Goal: Task Accomplishment & Management: Manage account settings

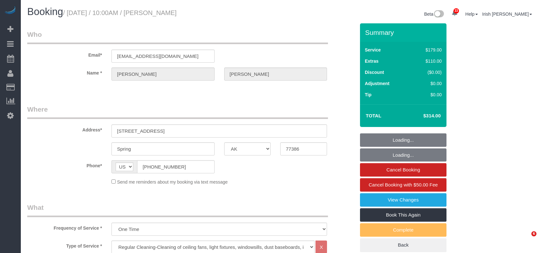
select select "[GEOGRAPHIC_DATA]"
select select "3"
select select "object:1433"
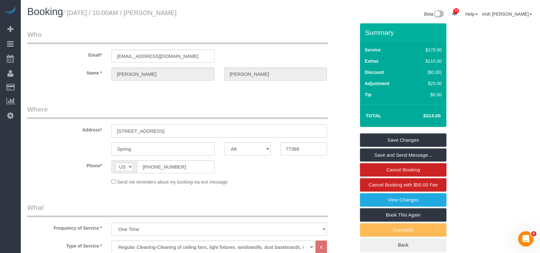
drag, startPoint x: 164, startPoint y: 131, endPoint x: 77, endPoint y: 127, distance: 86.5
click at [77, 127] on div "Address* [STREET_ADDRESS]" at bounding box center [190, 121] width 337 height 33
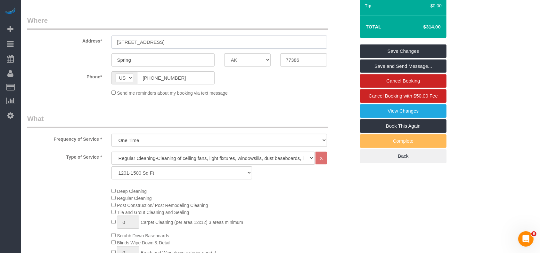
scroll to position [171, 0]
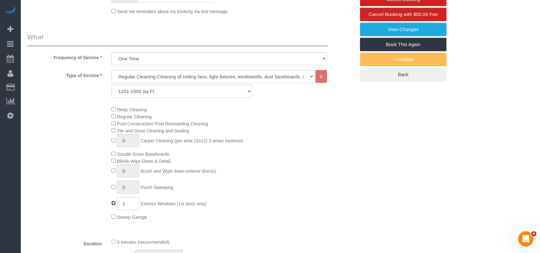
type input "0"
click at [238, 200] on div "Deep Cleaning Regular Cleaning Post Construction/ Post Remodeling Cleaning Tile…" at bounding box center [233, 163] width 253 height 115
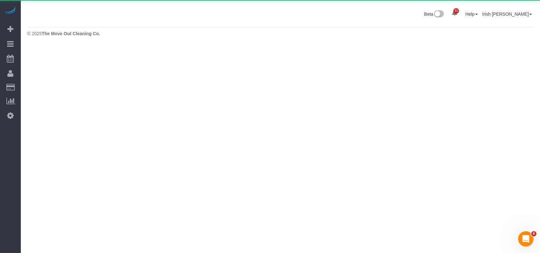
scroll to position [0, 0]
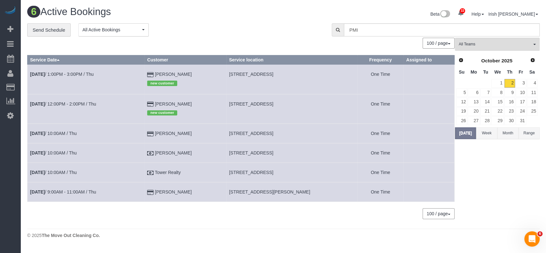
click at [259, 191] on span "[STREET_ADDRESS][PERSON_NAME]" at bounding box center [269, 191] width 81 height 5
copy tr "[STREET_ADDRESS][PERSON_NAME]"
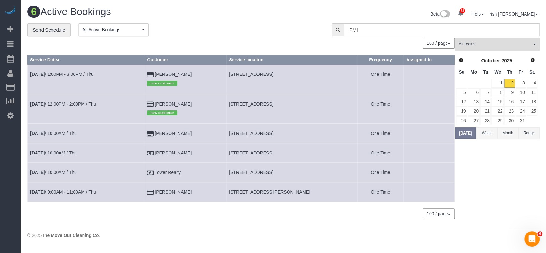
click at [1, 154] on div "33 Beta Your Notifications You have 0 alerts × You have 1 to charge for [DATE] …" at bounding box center [10, 126] width 21 height 253
click at [487, 99] on link "14" at bounding box center [486, 102] width 11 height 9
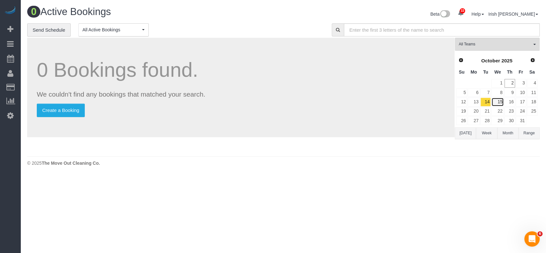
click at [501, 101] on link "15" at bounding box center [498, 102] width 12 height 9
click at [477, 101] on link "13" at bounding box center [474, 102] width 12 height 9
click at [514, 101] on link "16" at bounding box center [510, 102] width 11 height 9
click at [511, 100] on link "16" at bounding box center [510, 102] width 11 height 9
click at [522, 100] on link "17" at bounding box center [521, 102] width 11 height 9
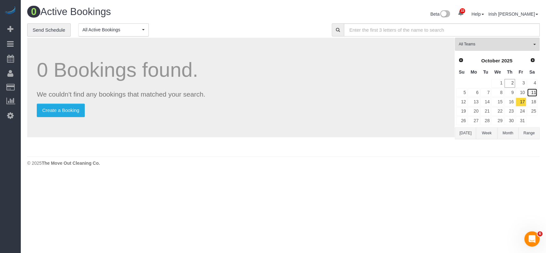
click at [531, 91] on link "11" at bounding box center [532, 92] width 11 height 9
click at [465, 132] on button "[DATE]" at bounding box center [465, 133] width 21 height 12
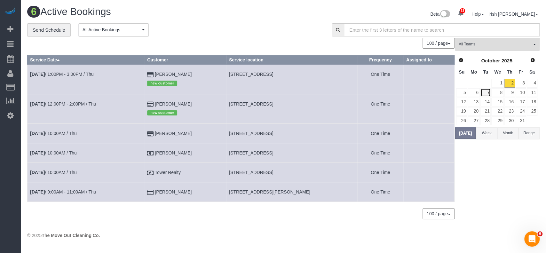
click at [488, 90] on link "7" at bounding box center [486, 92] width 11 height 9
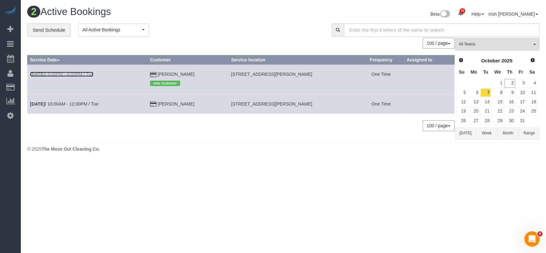
click at [58, 72] on link "[DATE] 4:00PM - 6:00PM / Tue" at bounding box center [61, 74] width 63 height 5
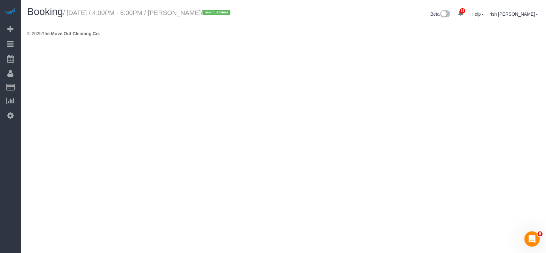
select select "[GEOGRAPHIC_DATA]"
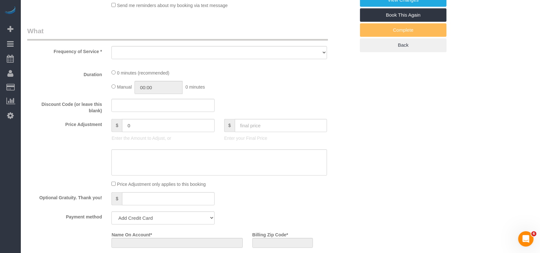
select select "object:2018"
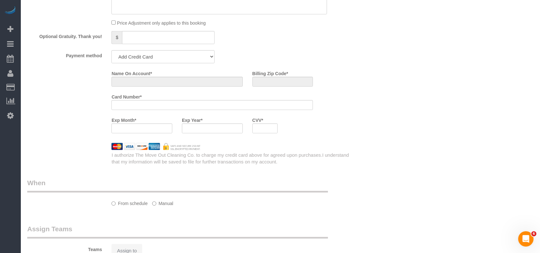
select select "string:fspay-ceb08b2b-36ba-4fc8-99c8-cd9814410533"
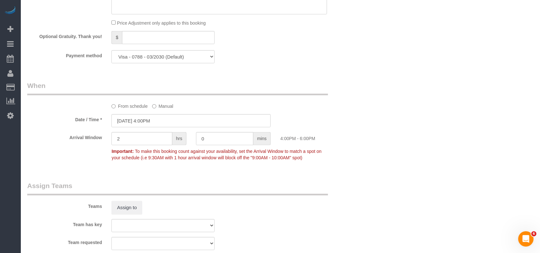
select select "object:2033"
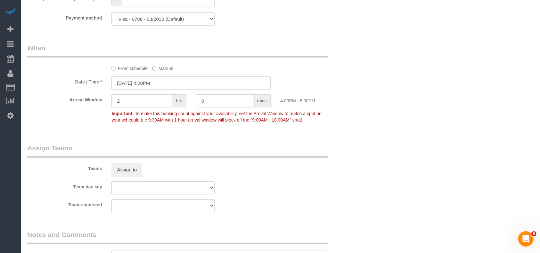
select select "3"
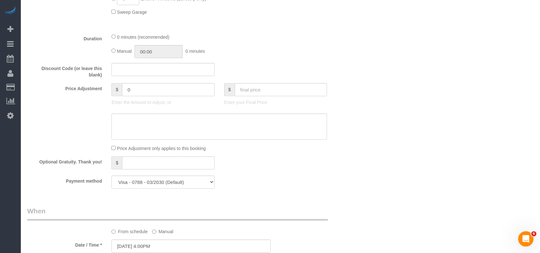
scroll to position [549, 0]
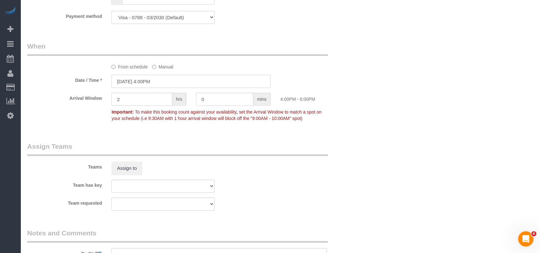
click at [139, 79] on input "[DATE] 4:00PM" at bounding box center [190, 81] width 159 height 13
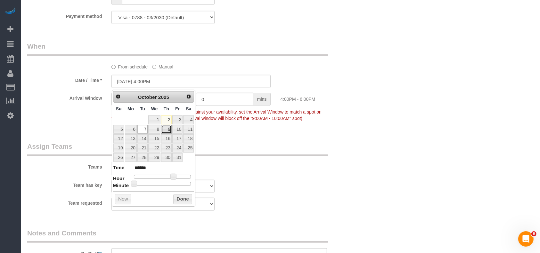
click at [165, 129] on link "9" at bounding box center [166, 129] width 11 height 9
type input "[DATE] 4:00PM"
click at [181, 195] on button "Done" at bounding box center [182, 199] width 19 height 10
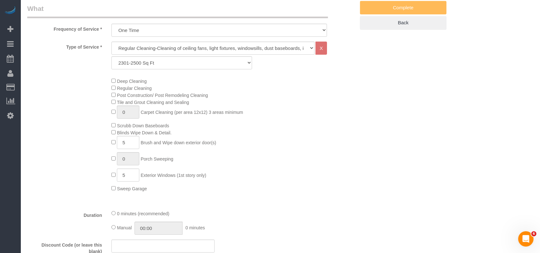
scroll to position [79, 0]
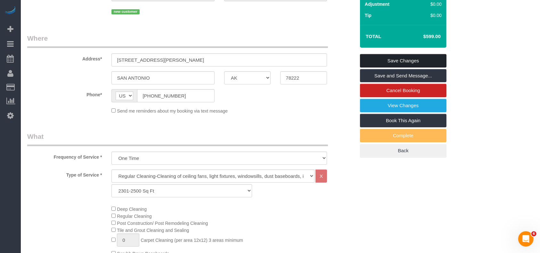
click at [389, 60] on link "Save Changes" at bounding box center [403, 60] width 86 height 13
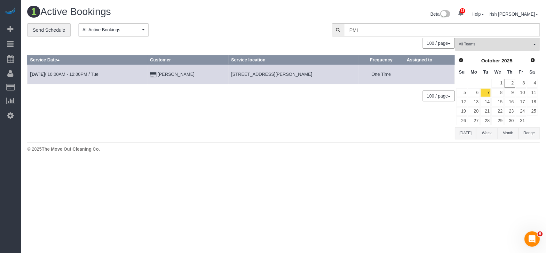
click at [464, 132] on button "[DATE]" at bounding box center [465, 133] width 21 height 12
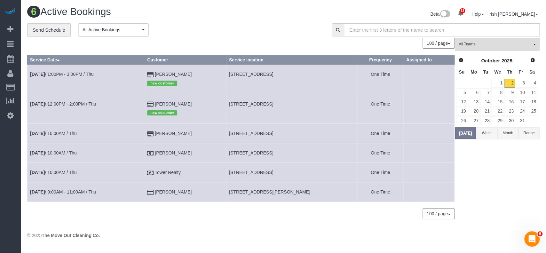
drag, startPoint x: 232, startPoint y: 74, endPoint x: 337, endPoint y: 76, distance: 105.0
click at [337, 76] on tr "[DATE] 1:00PM - 3:00PM / Thu [PERSON_NAME] new customer [STREET_ADDRESS] One Ti…" at bounding box center [241, 79] width 427 height 29
click at [290, 69] on td "[STREET_ADDRESS]" at bounding box center [292, 79] width 131 height 29
click at [290, 70] on td "[STREET_ADDRESS]" at bounding box center [292, 79] width 131 height 29
click at [289, 70] on td "[STREET_ADDRESS]" at bounding box center [292, 79] width 131 height 29
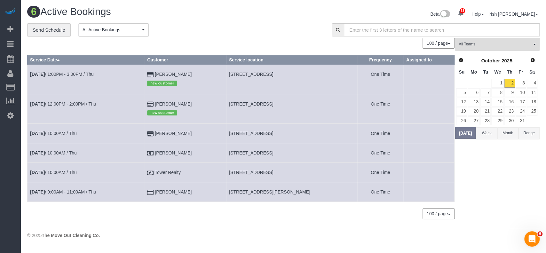
click at [289, 70] on td "[STREET_ADDRESS]" at bounding box center [292, 79] width 131 height 29
click at [511, 91] on link "9" at bounding box center [510, 92] width 11 height 9
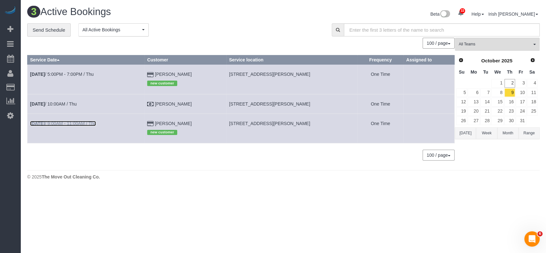
click at [57, 123] on link "[DATE] 9:00AM - 11:00AM / Thu" at bounding box center [63, 123] width 66 height 5
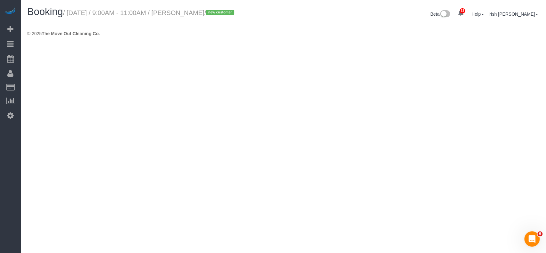
select select "[GEOGRAPHIC_DATA]"
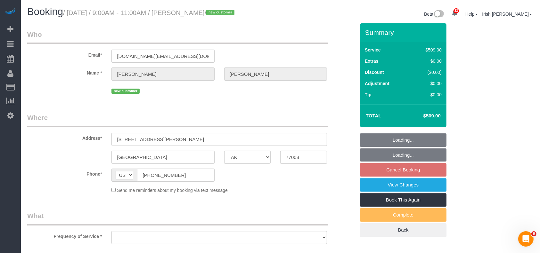
select select "string:fspay-e7ebc280-c377-433b-8bbb-17d548cf4a41"
select select "object:2713"
select select "3"
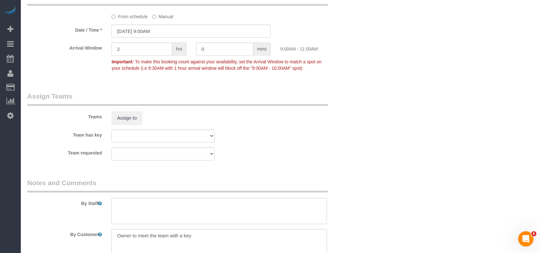
scroll to position [640, 0]
